Goal: Find specific page/section: Find specific page/section

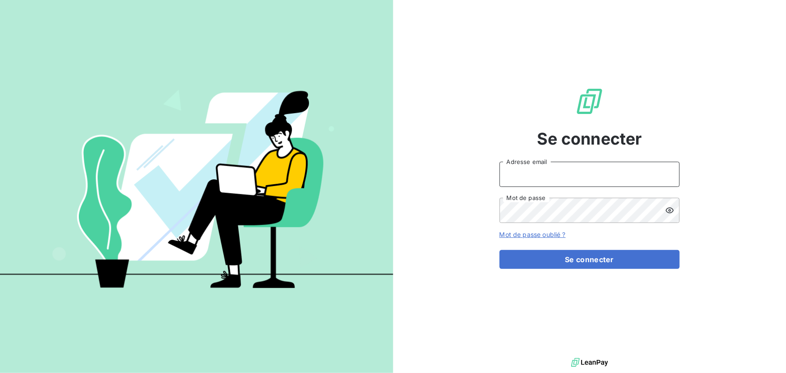
click at [572, 172] on input "Adresse email" at bounding box center [589, 174] width 180 height 25
type input "[EMAIL_ADDRESS][PERSON_NAME][DOMAIN_NAME]"
click at [499, 250] on button "Se connecter" at bounding box center [589, 259] width 180 height 19
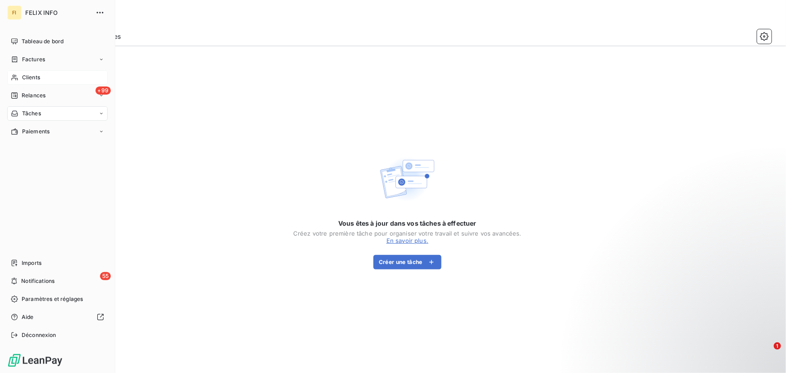
click at [36, 73] on span "Clients" at bounding box center [31, 77] width 18 height 8
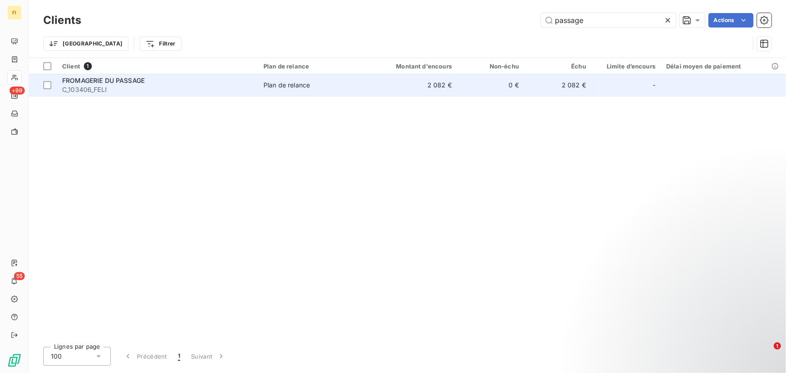
type input "passage"
click at [379, 86] on td "2 082 €" at bounding box center [412, 85] width 90 height 22
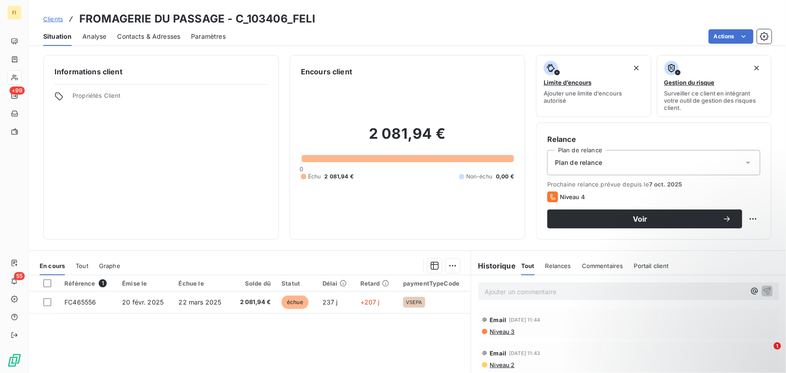
click at [554, 268] on span "Relances" at bounding box center [558, 265] width 26 height 7
click at [594, 269] on div "Commentaires" at bounding box center [602, 265] width 41 height 19
click at [652, 270] on div "Portail client" at bounding box center [652, 265] width 35 height 19
